Goal: Find contact information: Obtain details needed to contact an individual or organization

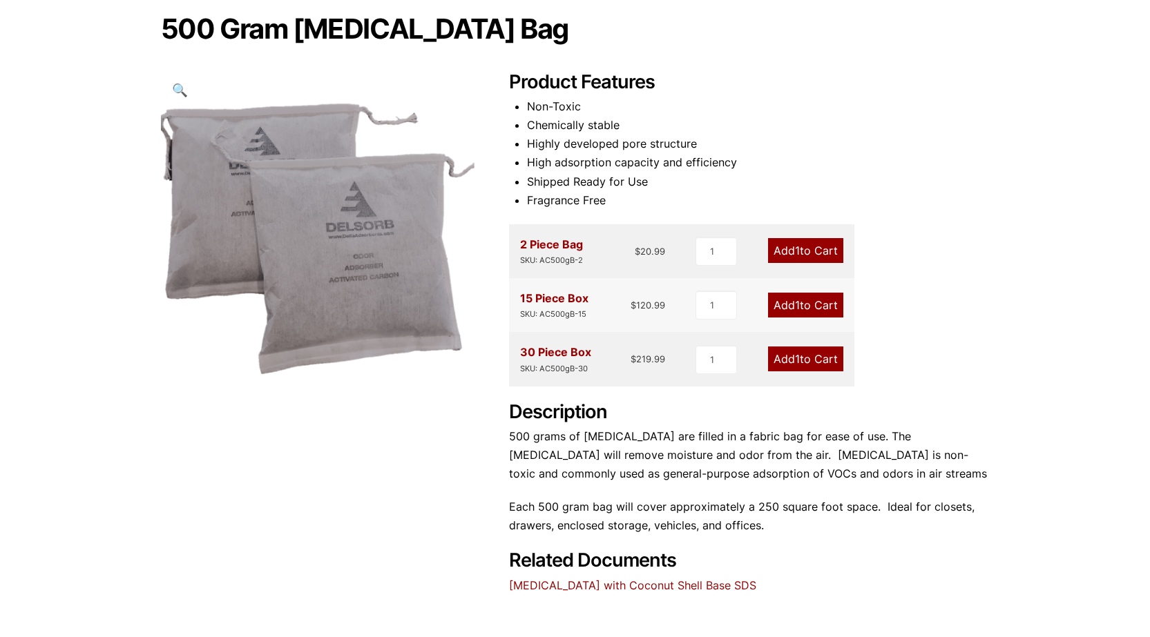
scroll to position [138, 0]
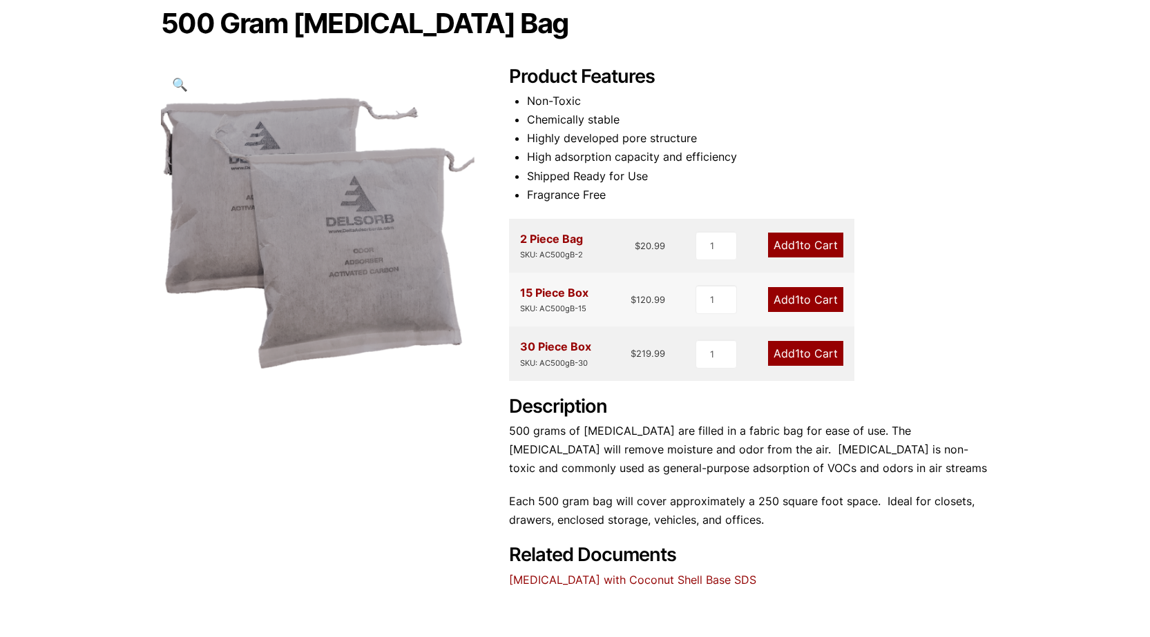
click at [619, 581] on link "[MEDICAL_DATA] with Coconut Shell Base SDS" at bounding box center [632, 580] width 247 height 14
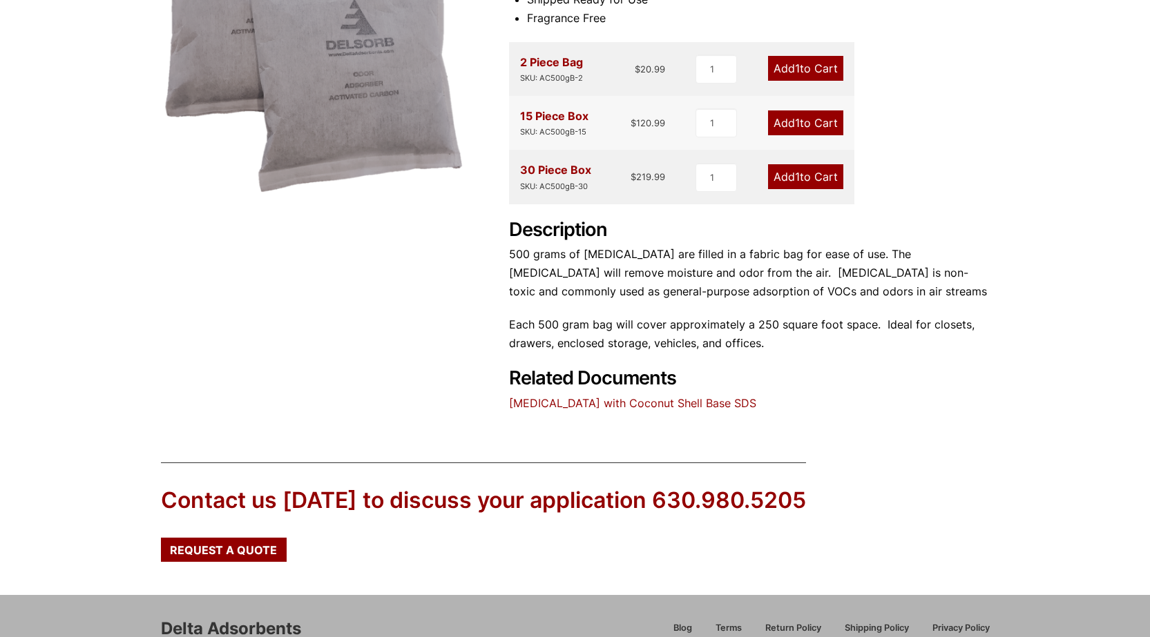
scroll to position [0, 0]
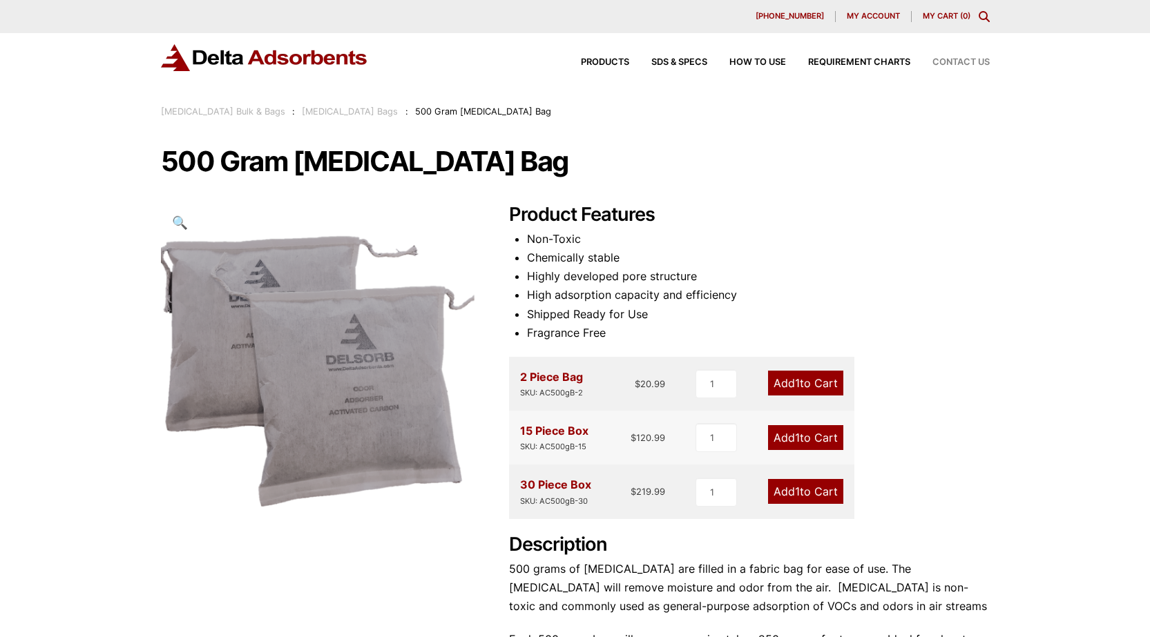
click at [965, 60] on span "Contact Us" at bounding box center [960, 62] width 57 height 9
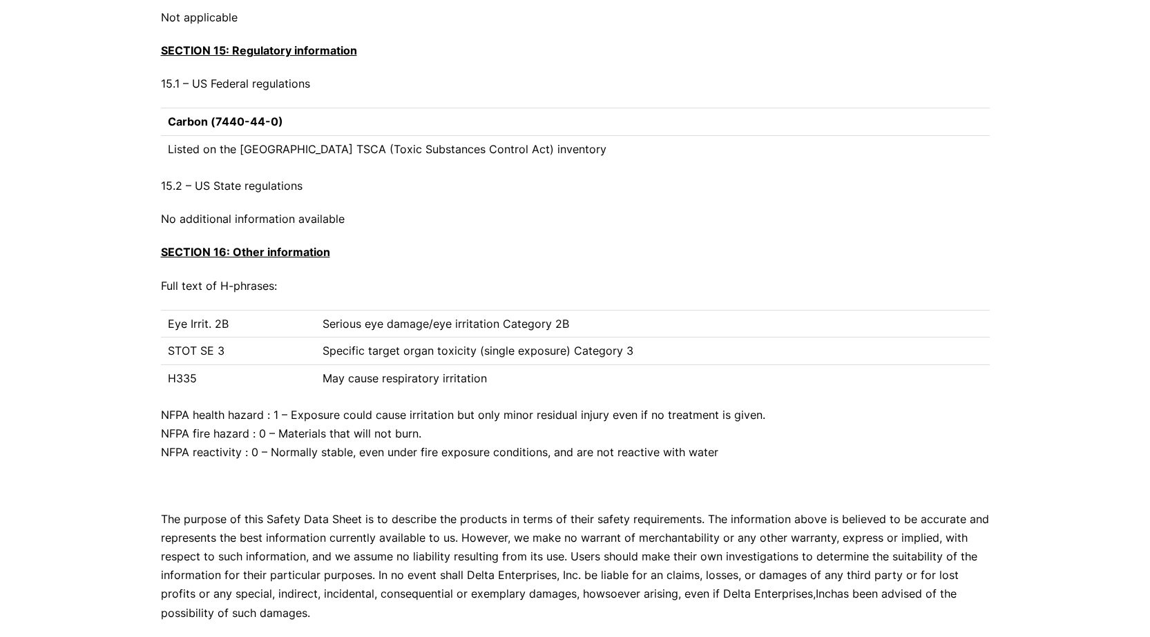
scroll to position [5248, 0]
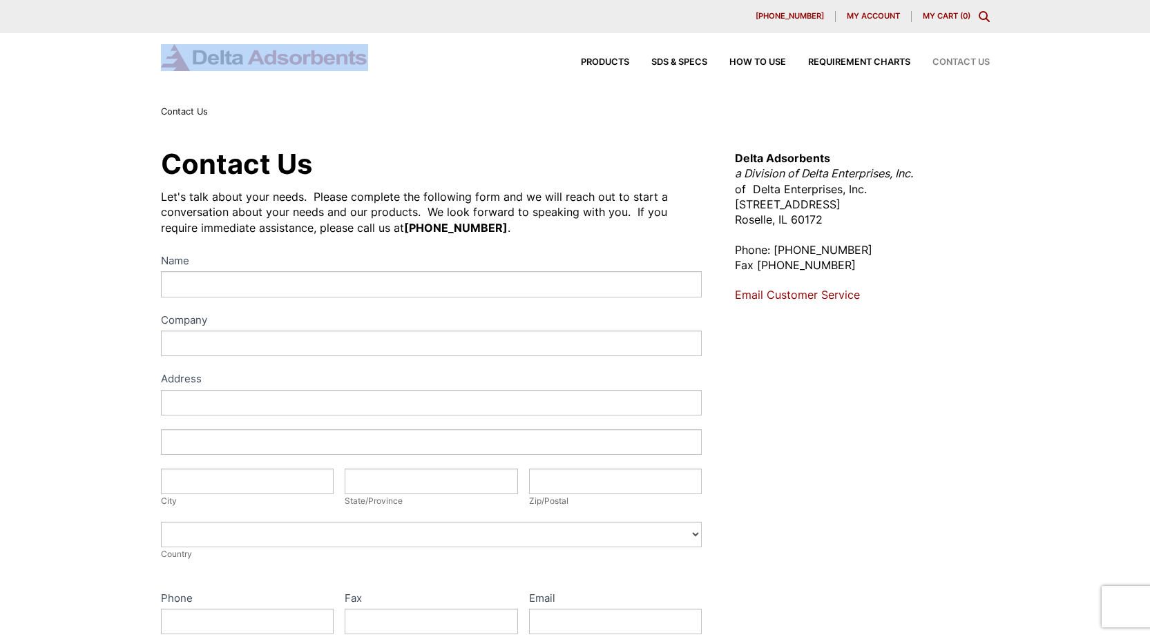
drag, startPoint x: 389, startPoint y: 59, endPoint x: 204, endPoint y: 61, distance: 185.8
click at [204, 61] on div "Products SDS & SPECS How to Use Requirement Charts Contact Us" at bounding box center [575, 57] width 829 height 27
click at [75, 138] on div "Contact Us Let's talk about your needs. Please complete the following form and …" at bounding box center [575, 499] width 1150 height 760
